Goal: Information Seeking & Learning: Learn about a topic

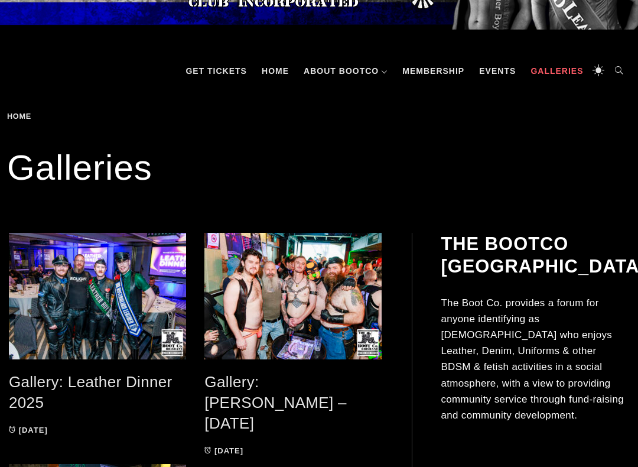
scroll to position [113, 0]
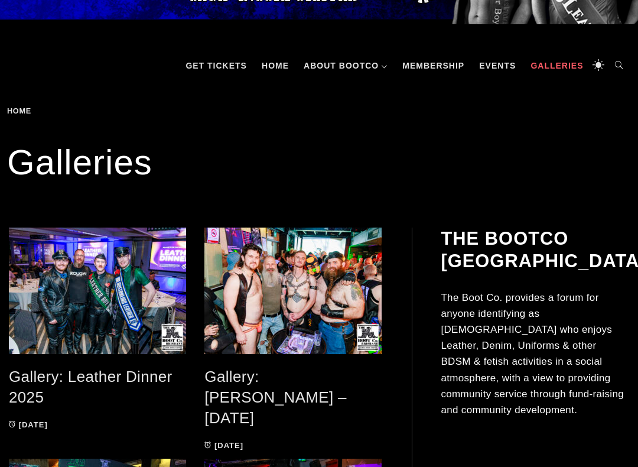
click at [497, 66] on link "Events" at bounding box center [497, 65] width 48 height 35
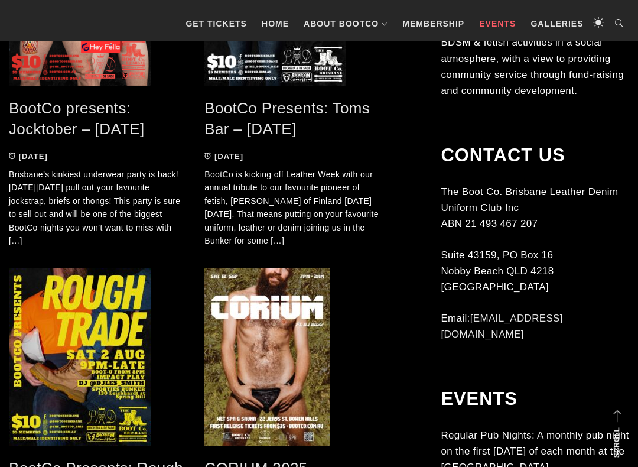
scroll to position [376, 0]
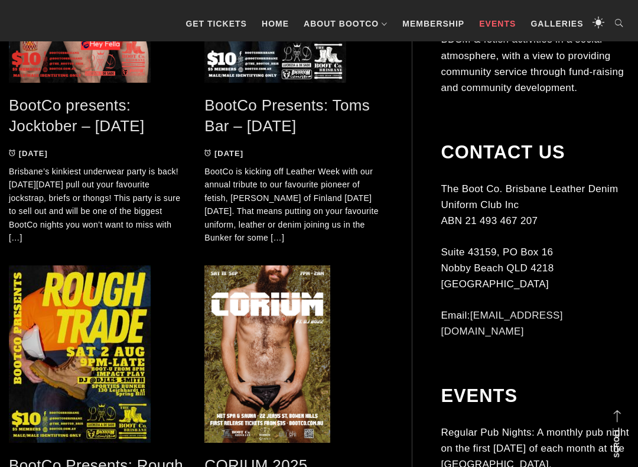
click at [532, 220] on div "The Boot Co. Brisbane Leather Denim Uniform Club Inc ABN 21 493 467 207 Suite 4…" at bounding box center [535, 260] width 188 height 159
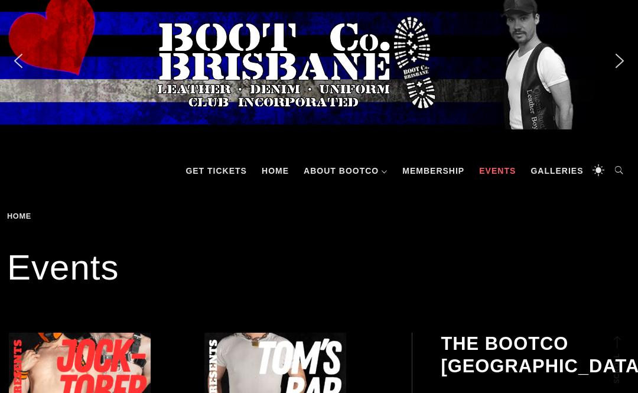
scroll to position [0, 0]
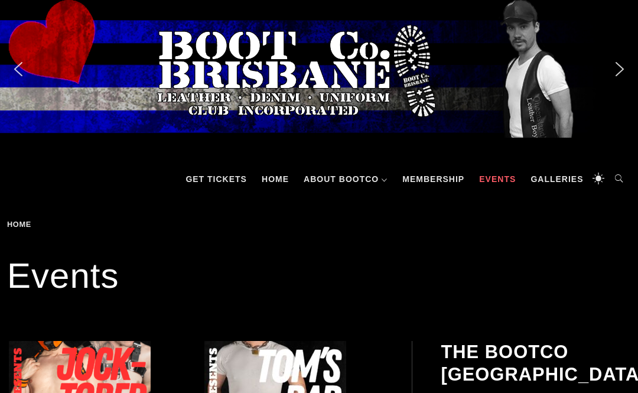
click at [554, 175] on link "Galleries" at bounding box center [557, 178] width 64 height 35
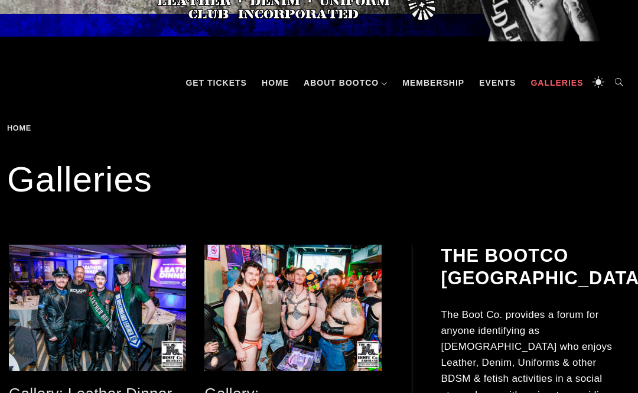
scroll to position [134, 0]
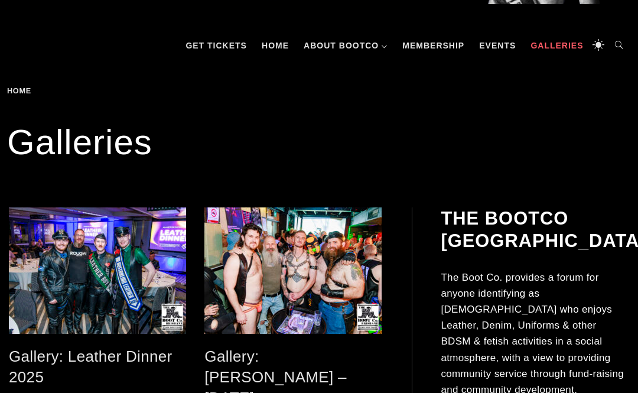
click at [105, 362] on link "Gallery: Leather Dinner 2025" at bounding box center [91, 366] width 164 height 38
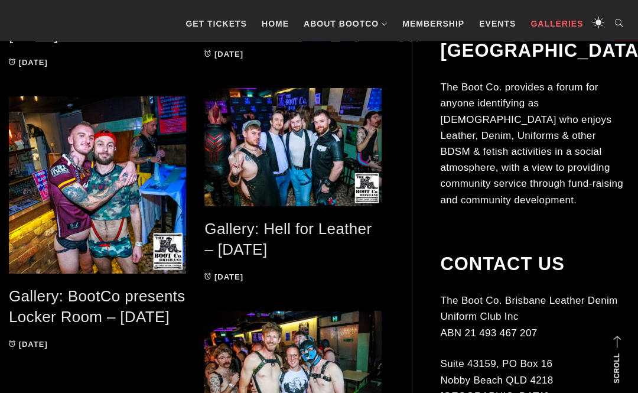
scroll to position [624, 0]
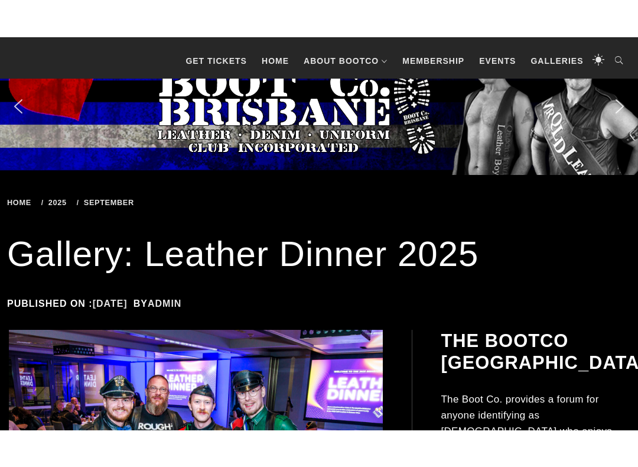
scroll to position [209, 0]
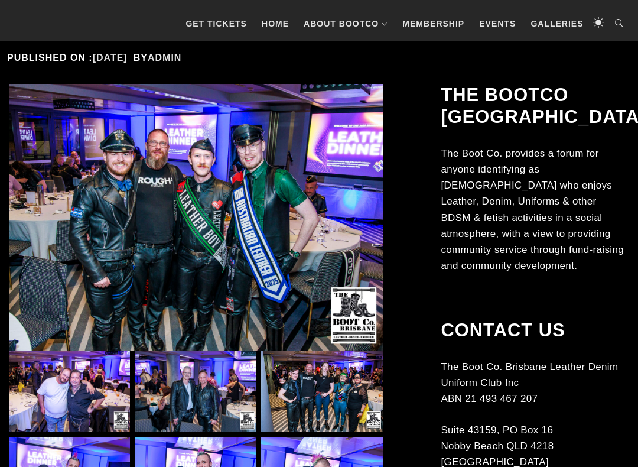
click at [80, 392] on img at bounding box center [69, 390] width 121 height 81
click at [73, 392] on img at bounding box center [69, 390] width 121 height 81
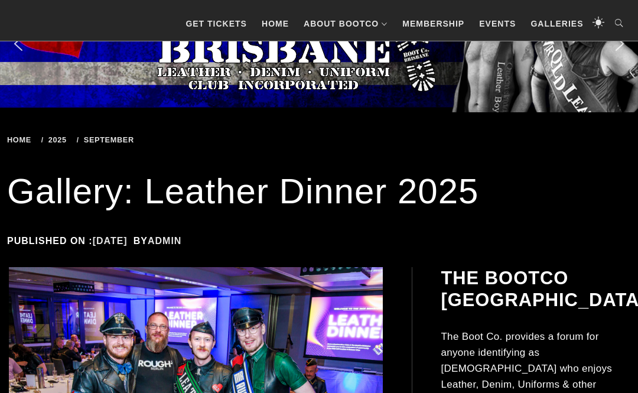
scroll to position [0, 0]
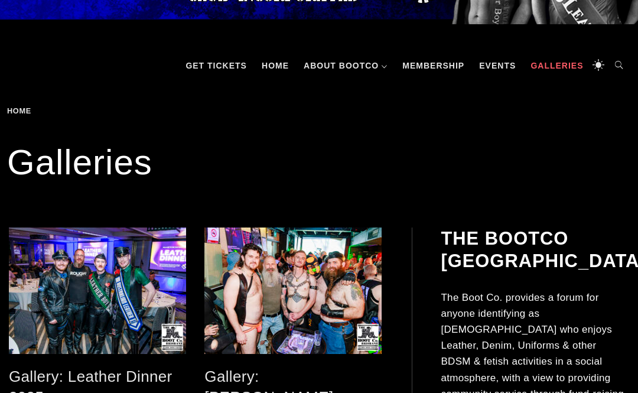
scroll to position [113, 0]
